Goal: Information Seeking & Learning: Learn about a topic

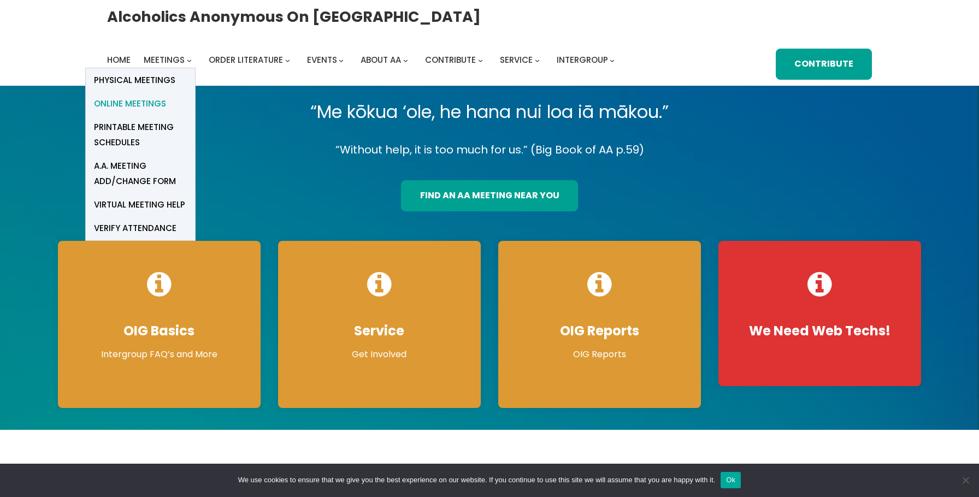
click at [149, 102] on span "Online Meetings" at bounding box center [130, 103] width 72 height 15
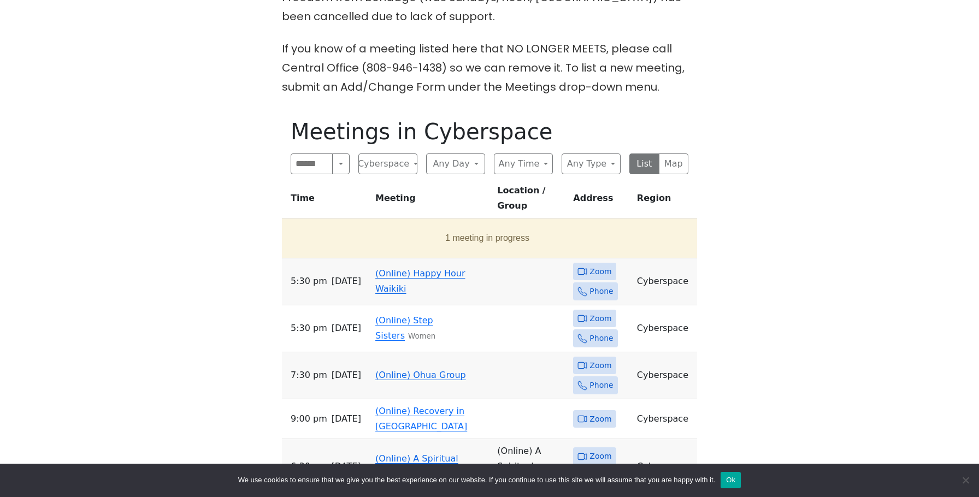
click at [408, 268] on link "(Online) Happy Hour Waikiki" at bounding box center [420, 281] width 90 height 26
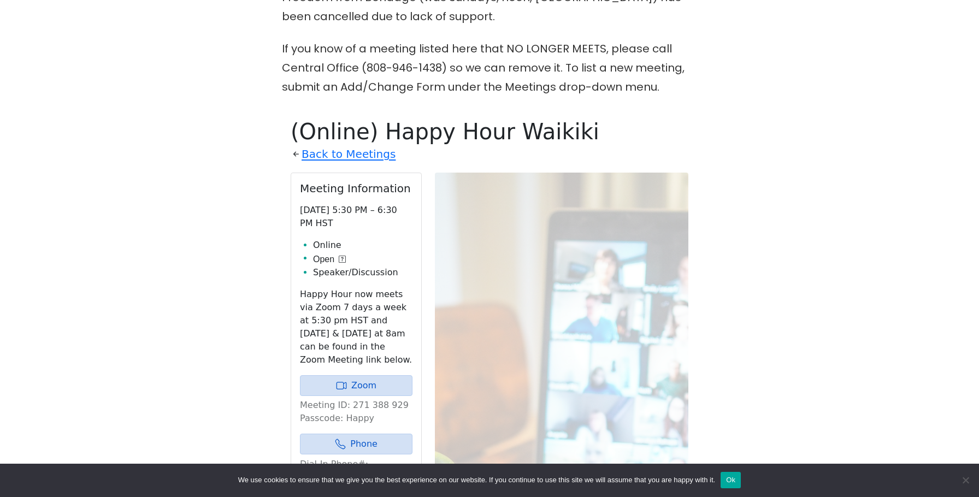
scroll to position [542, 0]
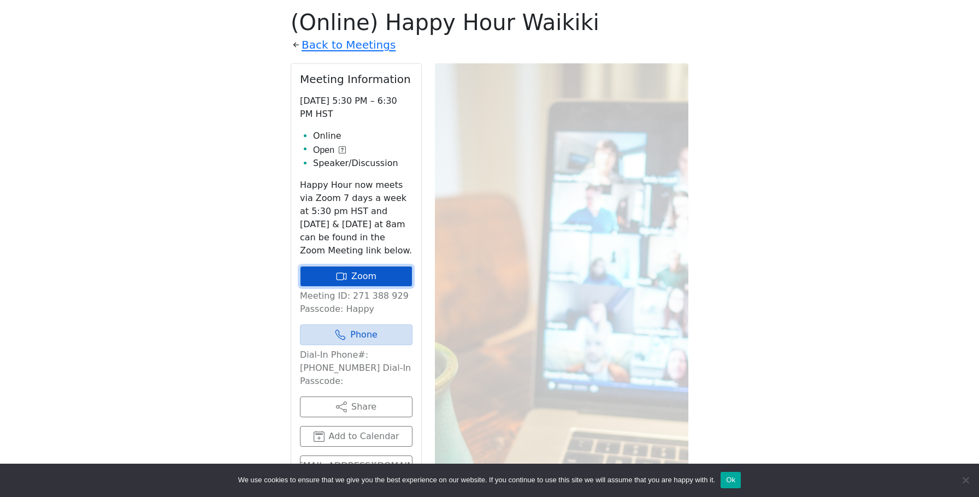
click at [359, 271] on link "Zoom" at bounding box center [356, 276] width 112 height 21
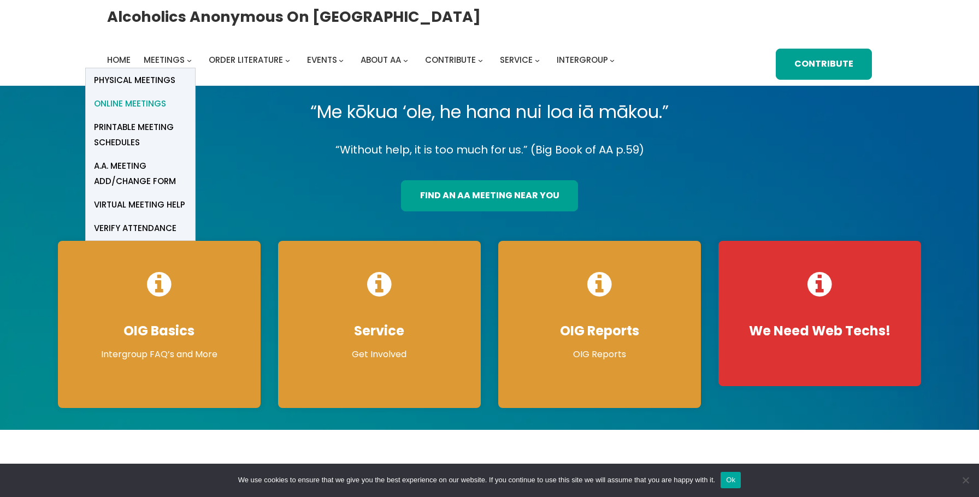
click at [155, 102] on span "Online Meetings" at bounding box center [130, 103] width 72 height 15
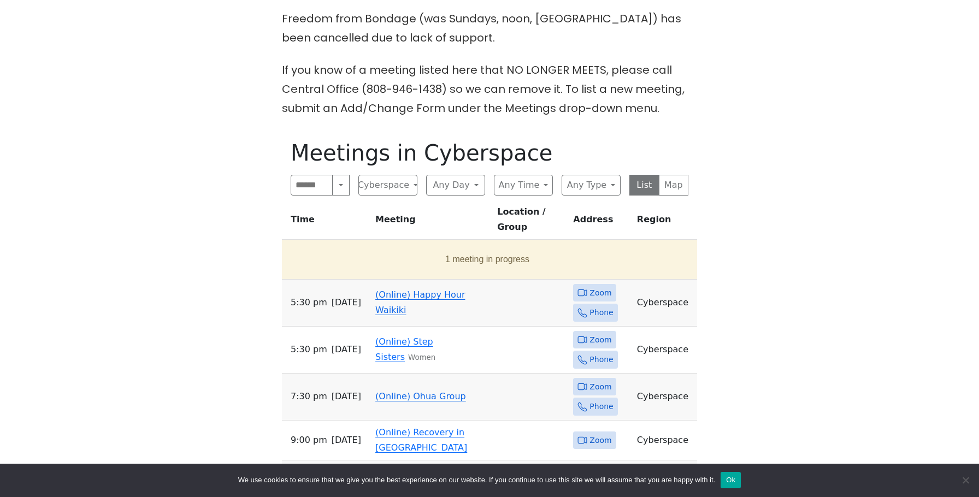
scroll to position [418, 0]
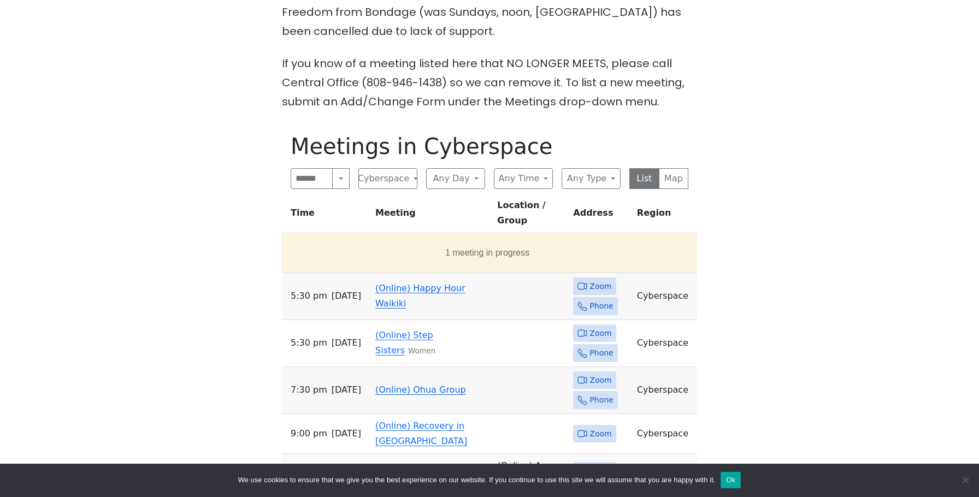
click at [415, 283] on link "(Online) Happy Hour Waikiki" at bounding box center [420, 296] width 90 height 26
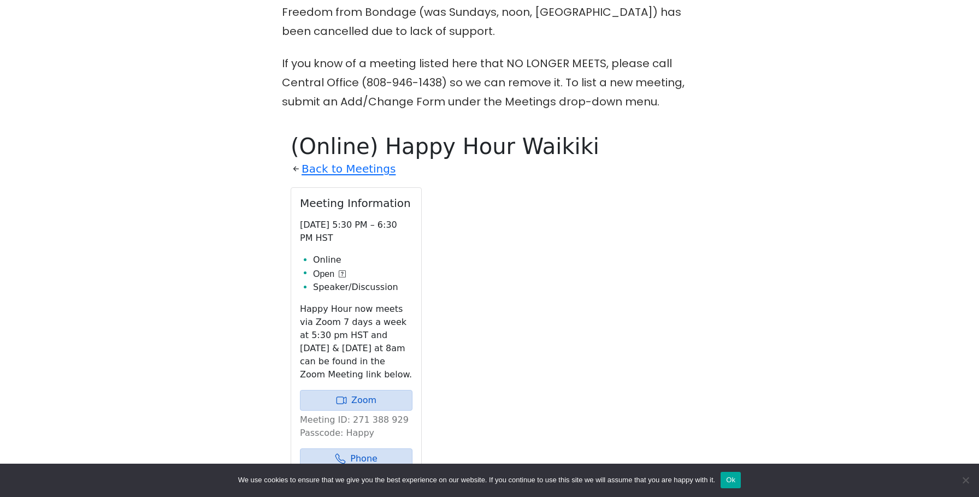
scroll to position [542, 0]
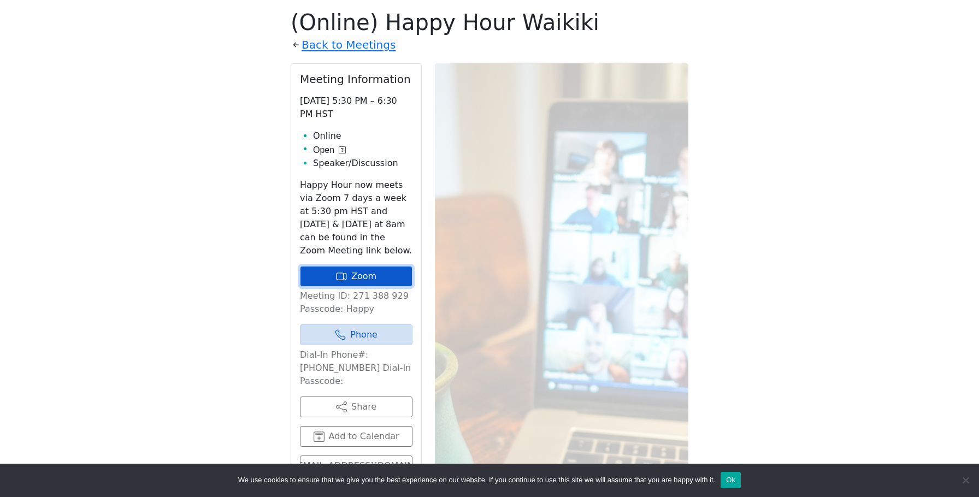
click at [350, 276] on link "Zoom" at bounding box center [356, 276] width 112 height 21
